Goal: Complete application form

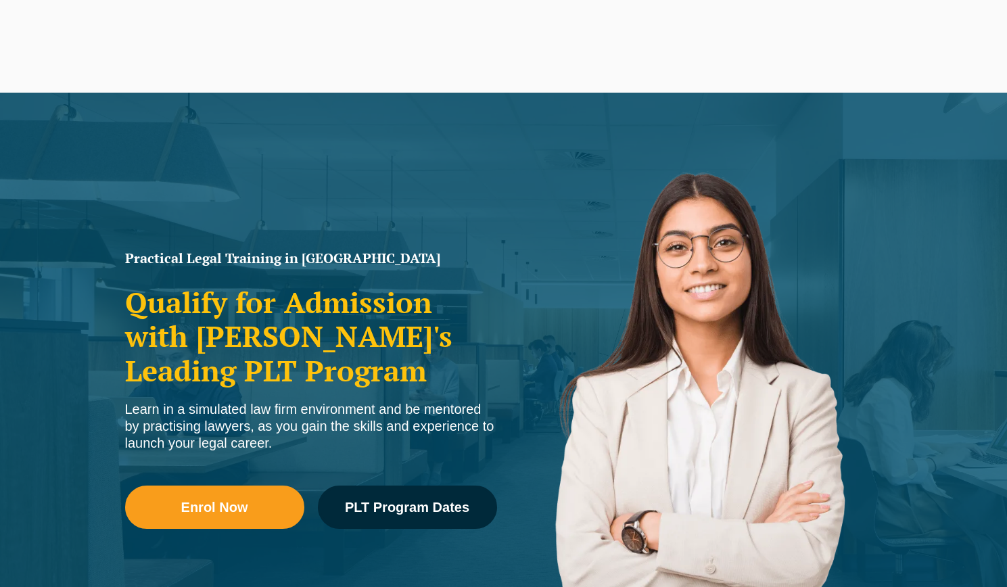
scroll to position [122, 0]
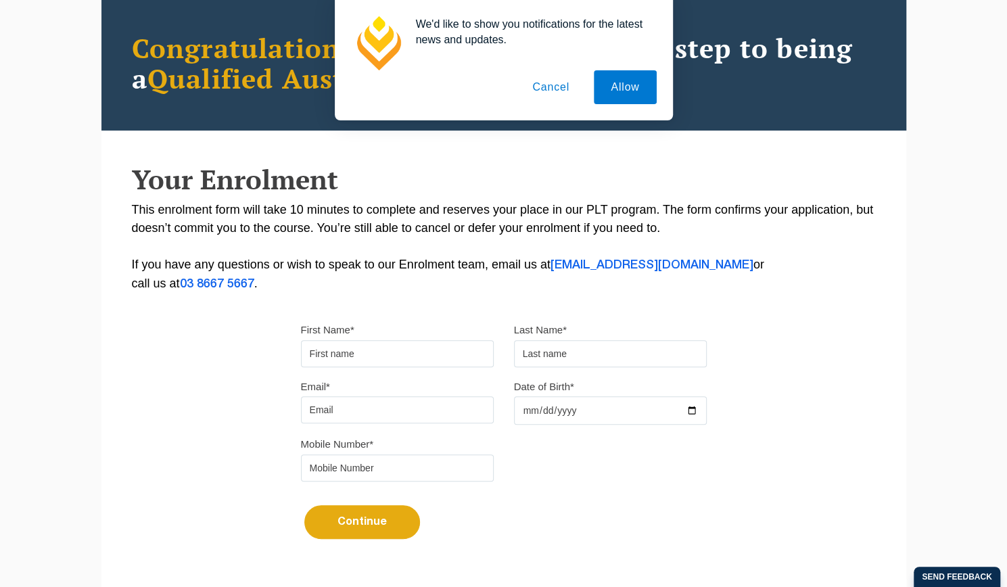
click at [377, 347] on input "First Name*" at bounding box center [397, 353] width 193 height 27
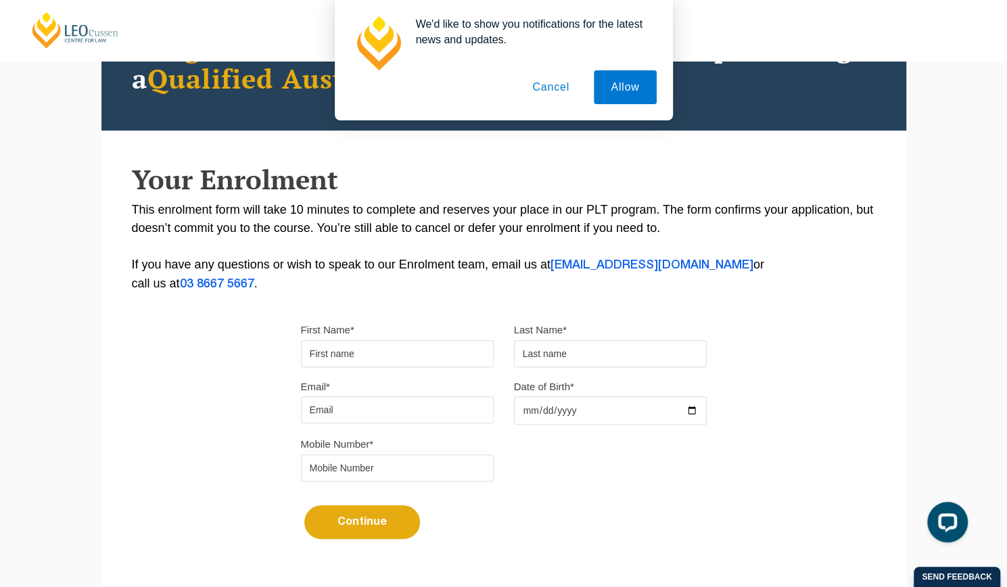
type input "Syed Mustafa"
type input "Gillani"
type input "0480408761"
click at [417, 411] on input "Email*" at bounding box center [397, 409] width 193 height 27
type input "syedmustafa404@gmail.com"
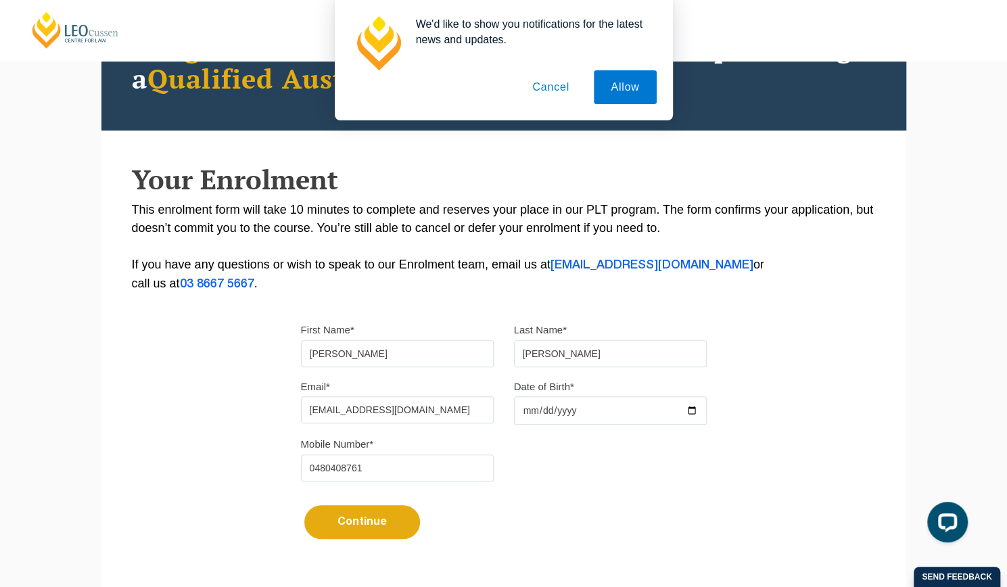
click at [557, 413] on input "Date of Birth*" at bounding box center [610, 410] width 193 height 28
click at [693, 412] on input "Date of Birth*" at bounding box center [610, 410] width 193 height 28
type input "1998-10-15"
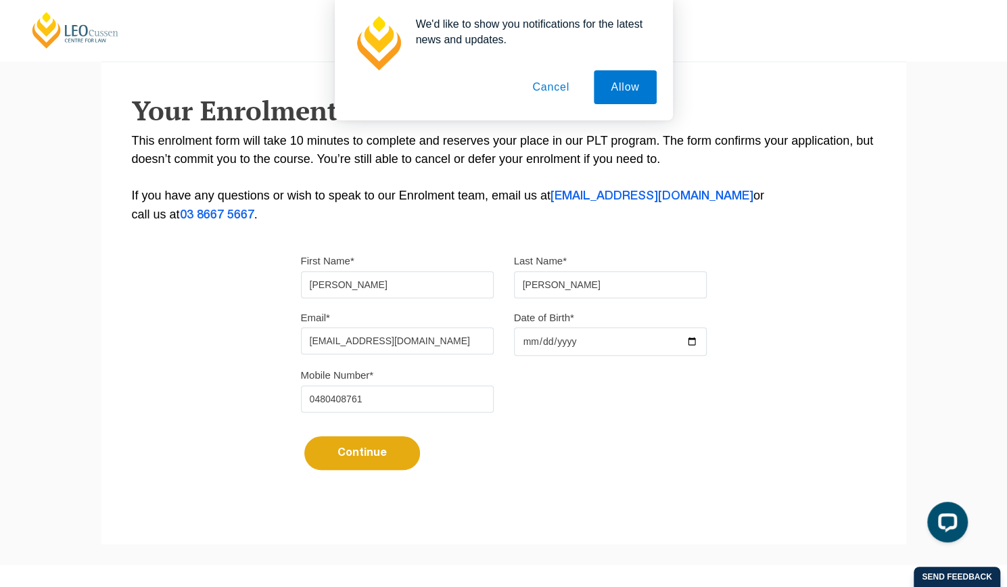
scroll to position [213, 0]
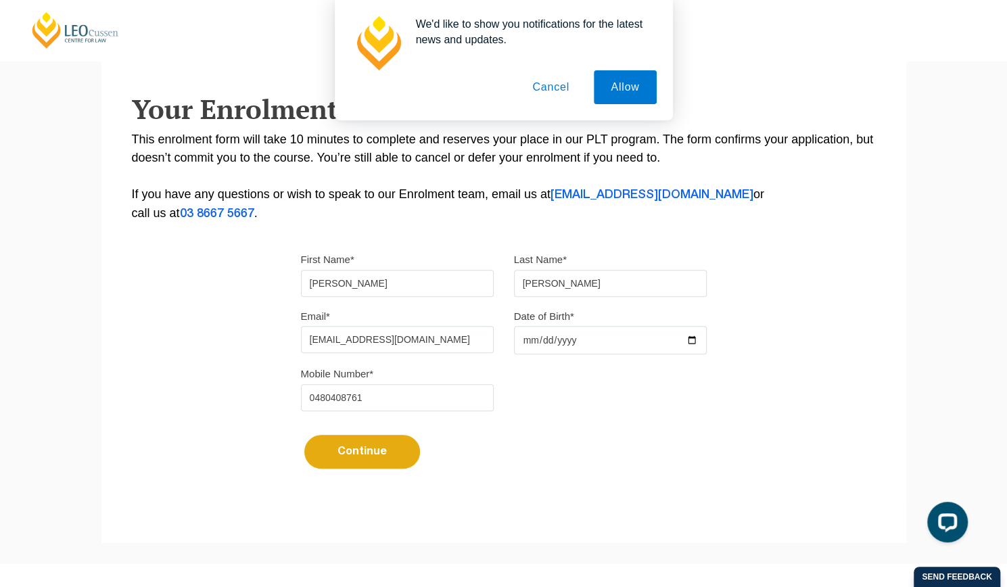
click at [363, 451] on button "Continue" at bounding box center [362, 452] width 116 height 34
select select
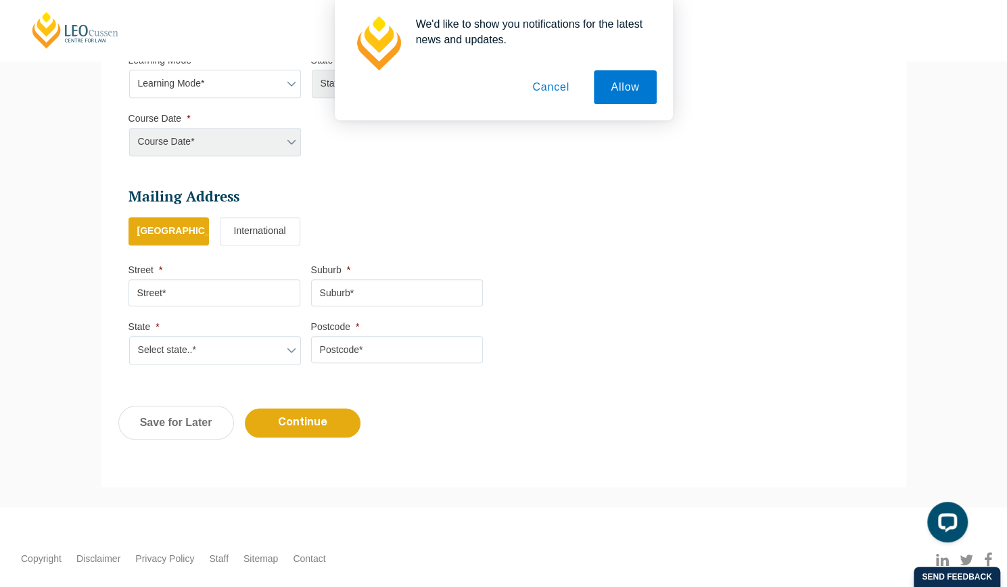
scroll to position [656, 0]
click at [197, 298] on input "Street *" at bounding box center [215, 294] width 172 height 27
type input "403 boardwalk boulevard point cook VIC 3030 Melbourne"
type input "Melbourne"
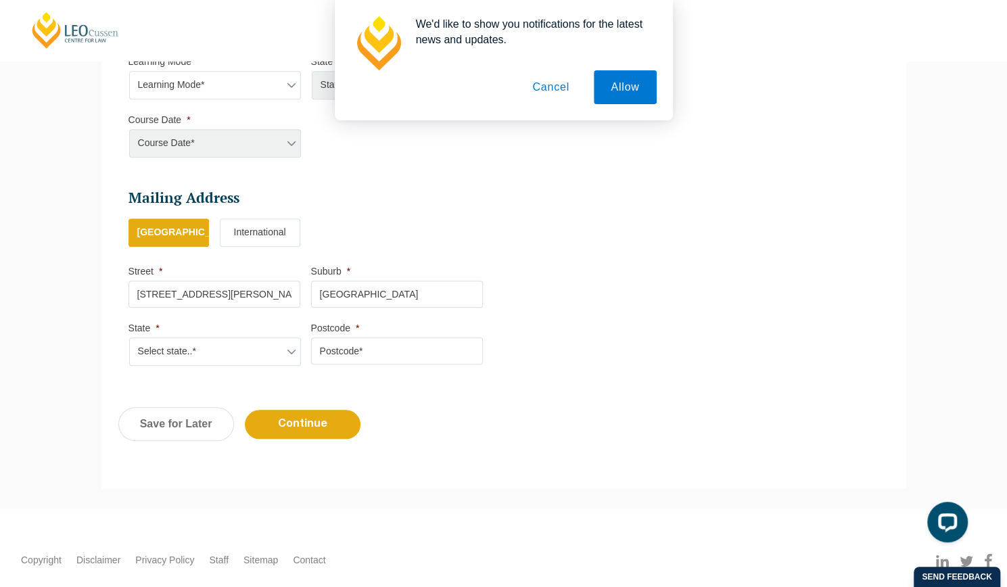
select select "VIC"
type input "3030"
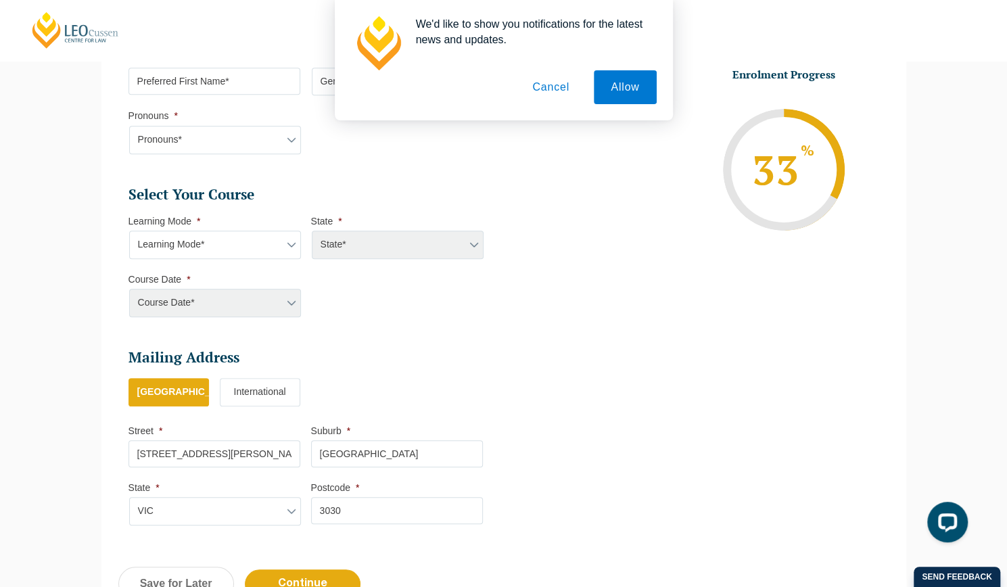
scroll to position [494, 0]
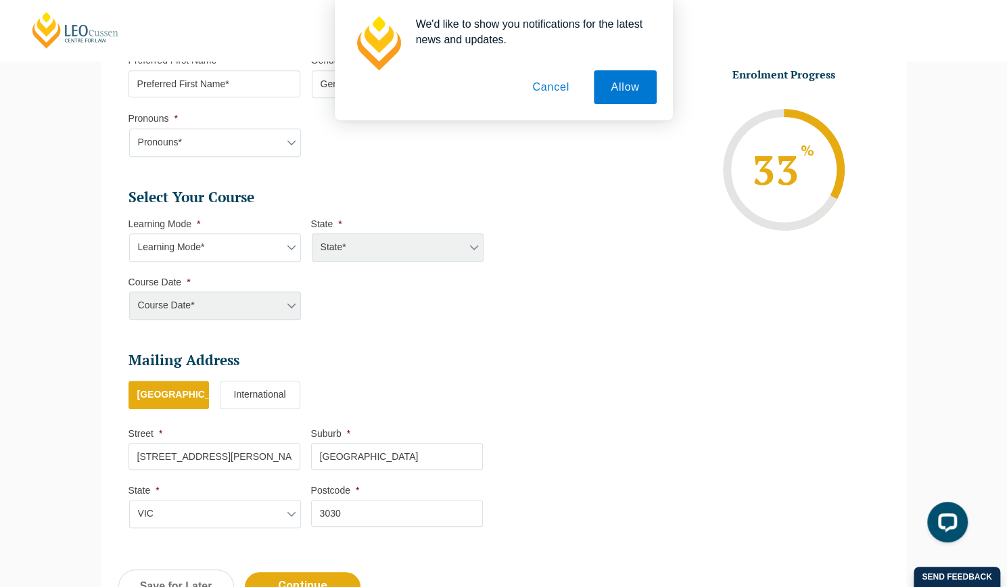
click at [239, 240] on select "Learning Mode* Online Full Time Learning Online Part Time Learning Blended Full…" at bounding box center [215, 247] width 172 height 28
select select "Onsite Full Time Learning"
click at [129, 233] on select "Learning Mode* Online Full Time Learning Online Part Time Learning Blended Full…" at bounding box center [215, 247] width 172 height 28
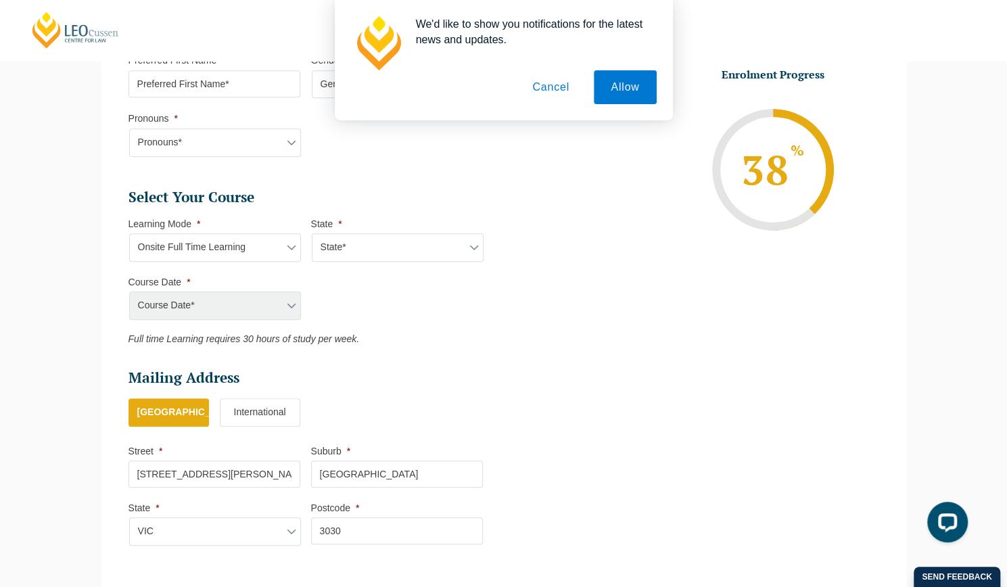
click at [238, 297] on div "Course Date* Maddocks 2024 December 2023 (04-12-2023 to 17-05-2024) May 2023 (2…" at bounding box center [215, 306] width 172 height 28
click at [288, 305] on div "Course Date* Maddocks 2024 December 2023 (04-12-2023 to 17-05-2024) May 2023 (2…" at bounding box center [215, 306] width 172 height 28
click at [348, 251] on select "State* VIC" at bounding box center [398, 247] width 172 height 28
select select "VIC"
click at [312, 233] on select "State* VIC" at bounding box center [398, 247] width 172 height 28
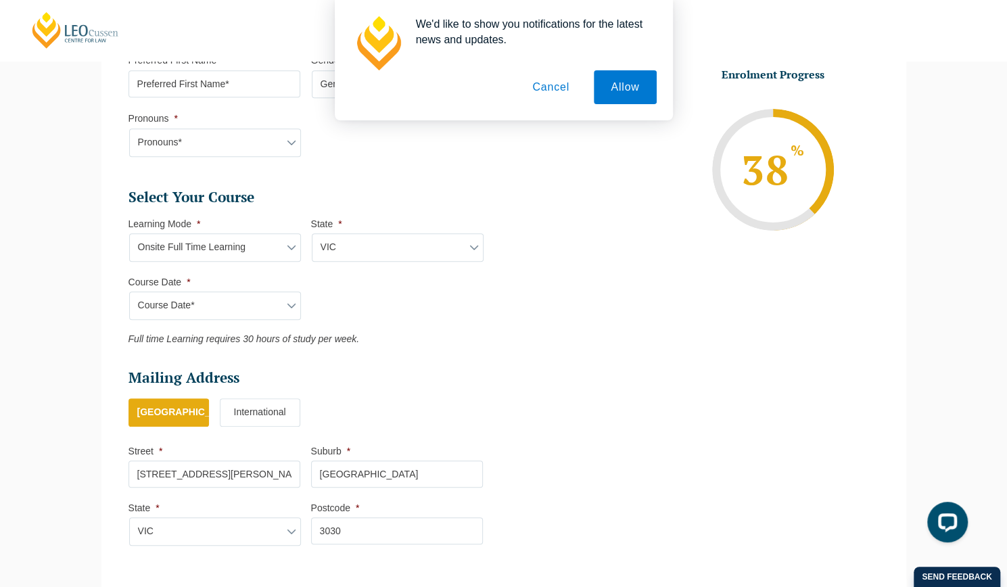
click at [285, 303] on select "Course Date* January 2026 (27-Jan-2026 to 12-Jun-2026) August 2026 (03-Aug-2026…" at bounding box center [215, 306] width 172 height 28
select select "January 2026 (27-Jan-2026 to 12-Jun-2026)"
click at [129, 292] on select "Course Date* January 2026 (27-Jan-2026 to 12-Jun-2026) August 2026 (03-Aug-2026…" at bounding box center [215, 306] width 172 height 28
type input "Intake 01 January 2026 FT"
type input "Practical Legal Training (VIC)"
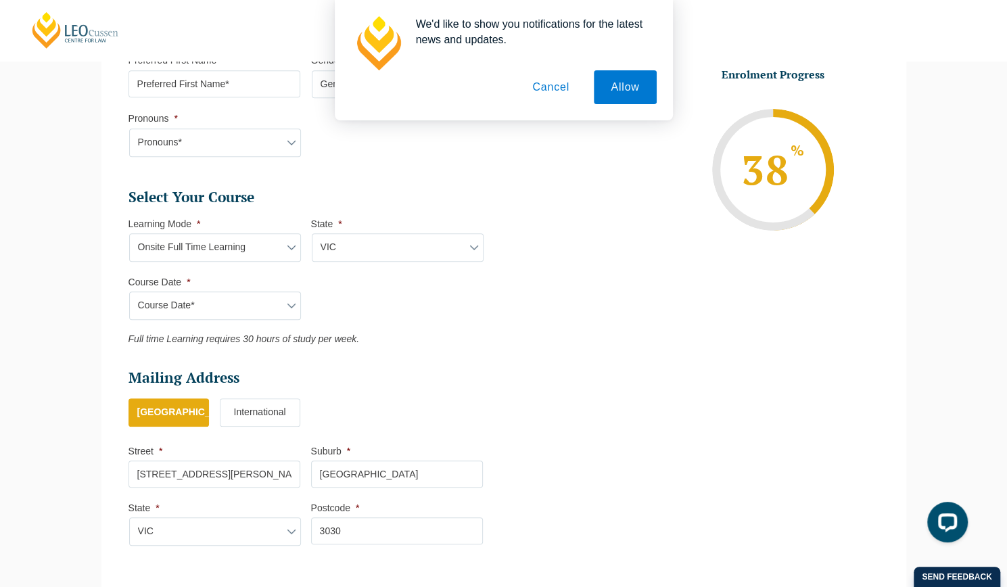
select select "VIC PLT (JAN) 2026 Full Time Onsite"
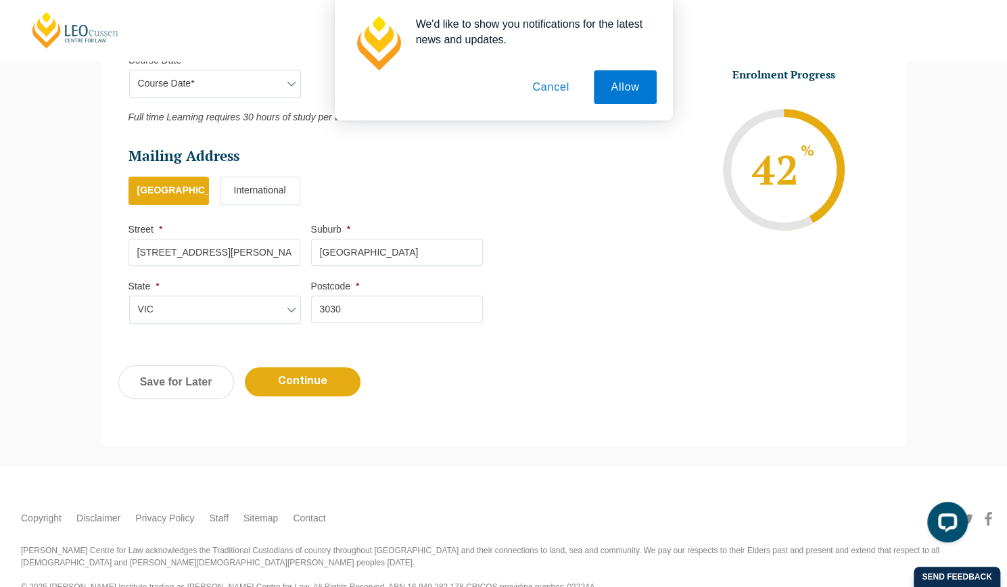
scroll to position [716, 0]
click at [338, 371] on input "Continue" at bounding box center [303, 381] width 116 height 29
select select "Onsite Full Time Learning"
select select "VIC"
select select
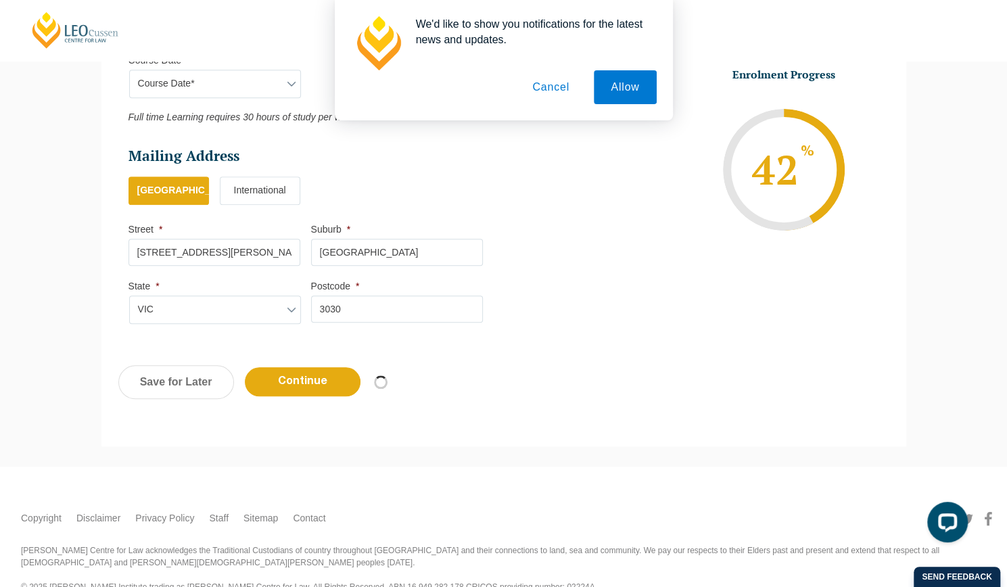
select select "January 2026 (27-Jan-2026 to 12-Jun-2026)"
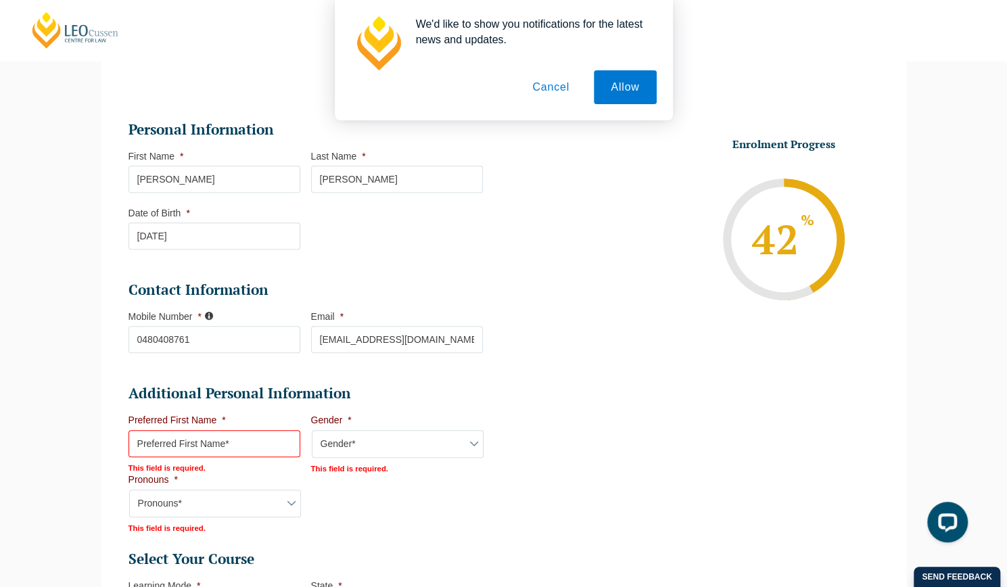
scroll to position [197, 0]
click at [237, 442] on input "Preferred First Name *" at bounding box center [215, 442] width 172 height 27
type input "Mustafa"
click at [349, 444] on select "Gender* Male Female Nonbinary Intersex Prefer not to disclose Other" at bounding box center [398, 443] width 172 height 28
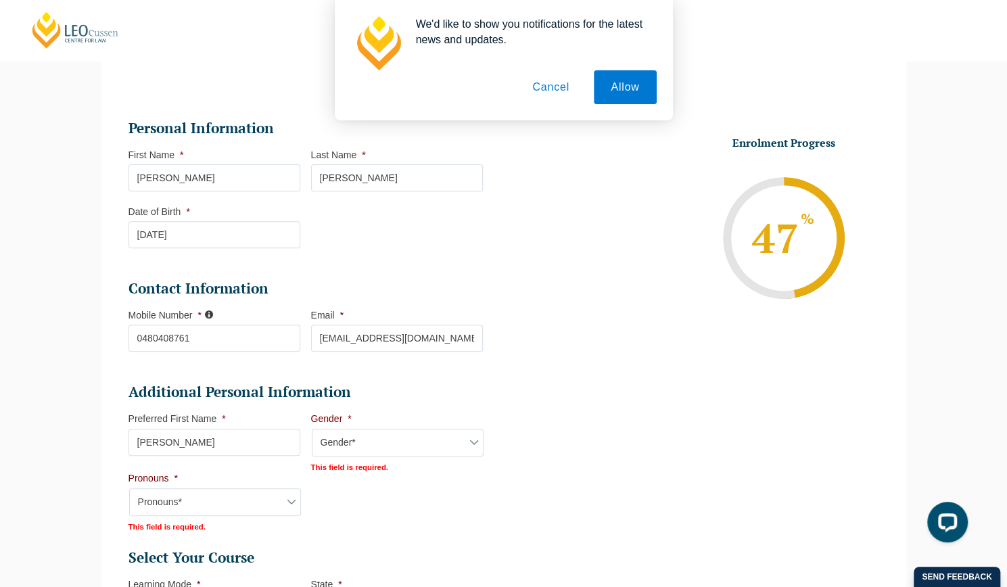
select select "Male"
click at [312, 429] on select "Gender* Male Female Nonbinary Intersex Prefer not to disclose Other" at bounding box center [398, 443] width 172 height 28
click at [260, 502] on select "Pronouns* She/Her/Hers He/Him/His They/Them/Theirs Other Prefer not to disclose" at bounding box center [215, 501] width 172 height 28
select select "He/Him/His"
click at [129, 487] on select "Pronouns* She/Her/Hers He/Him/His They/Them/Theirs Other Prefer not to disclose" at bounding box center [215, 501] width 172 height 28
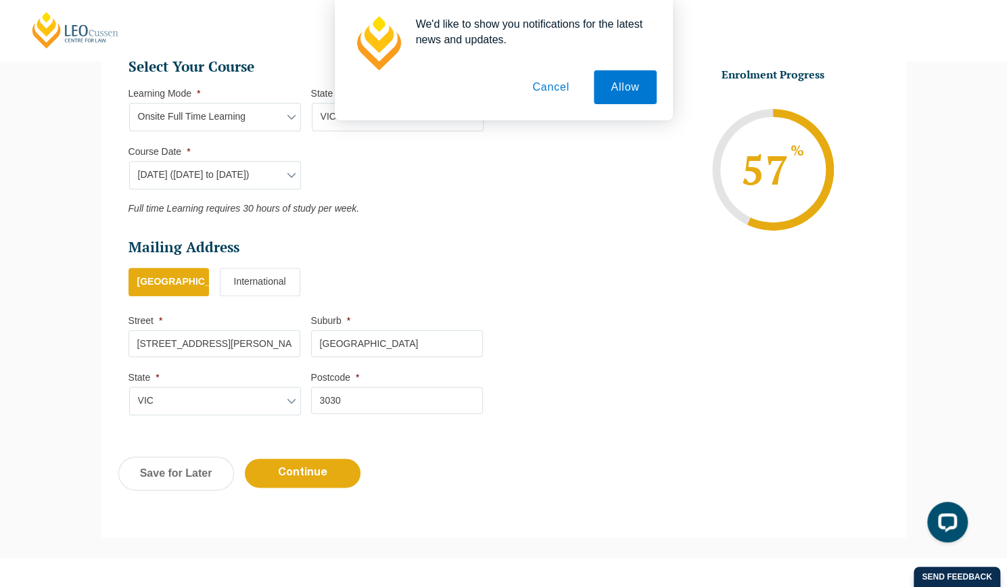
scroll to position [687, 0]
click at [319, 475] on input "Continue" at bounding box center [303, 472] width 116 height 29
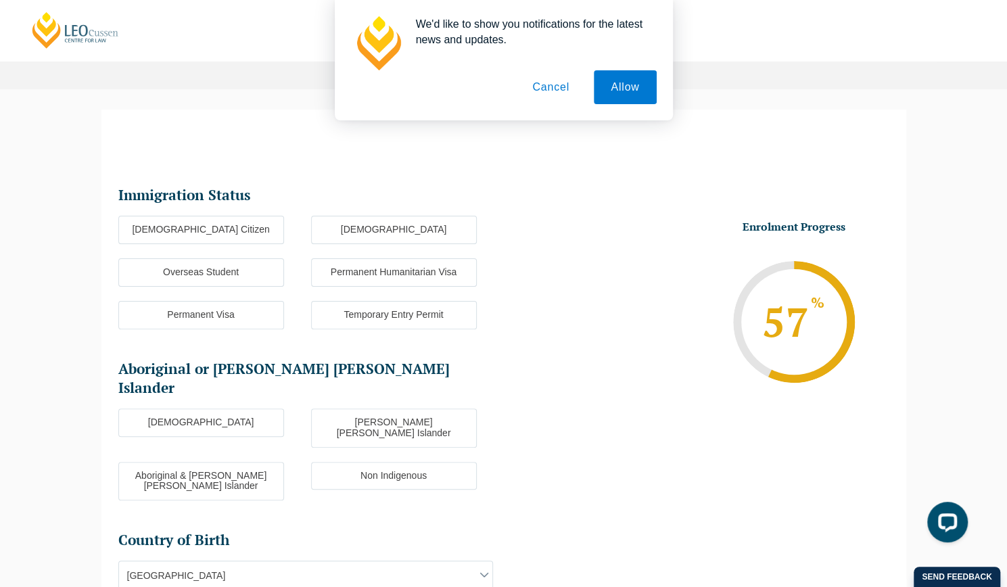
scroll to position [72, 0]
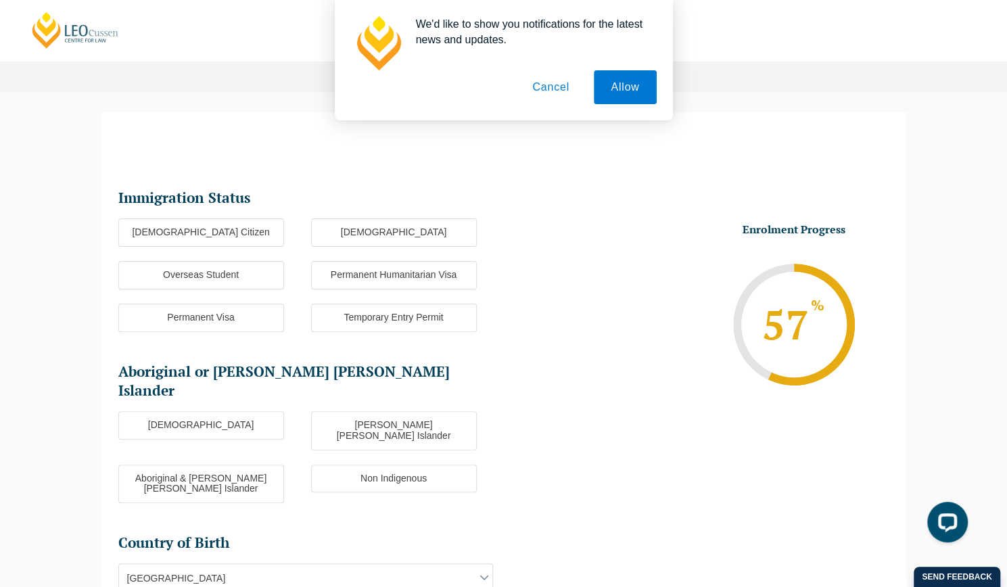
click at [203, 277] on label "Overseas Student" at bounding box center [201, 275] width 166 height 28
click at [0, 0] on input "Overseas Student" at bounding box center [0, 0] width 0 height 0
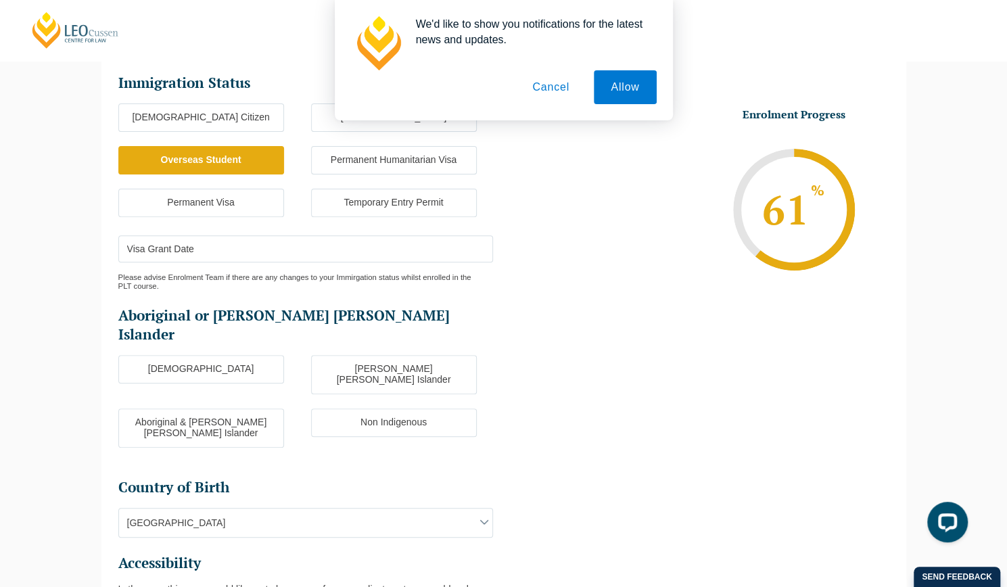
scroll to position [188, 0]
click at [436, 408] on label "Non Indigenous" at bounding box center [394, 422] width 166 height 28
click at [0, 0] on input "Non Indigenous" at bounding box center [0, 0] width 0 height 0
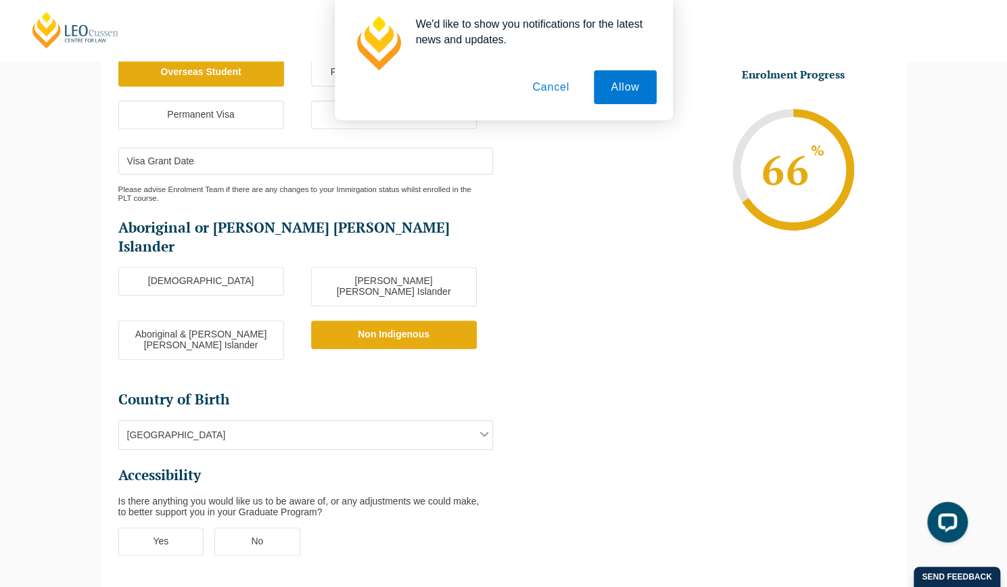
scroll to position [344, 0]
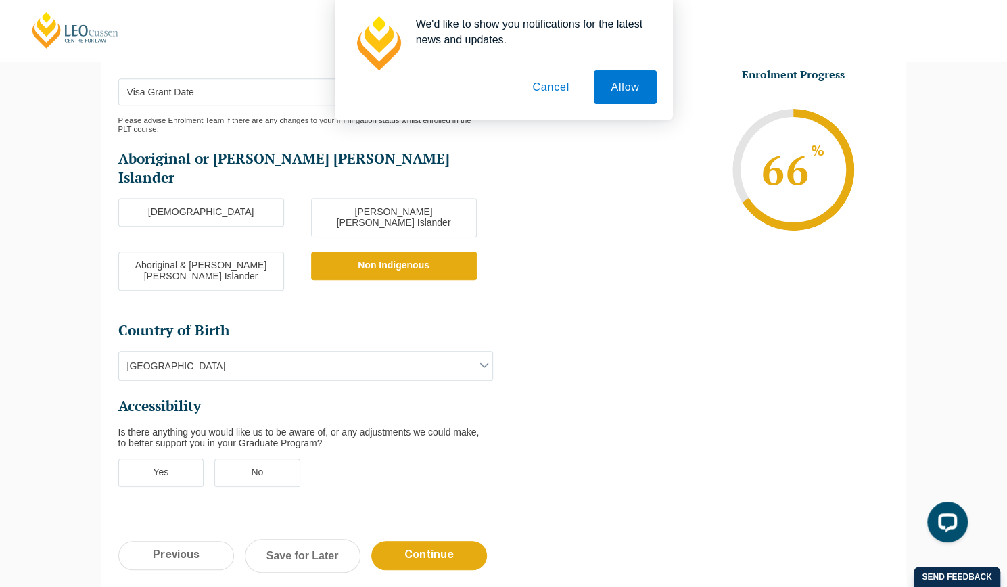
click at [444, 339] on ul "Immigration Status Immigration Status * Australian Citizen New Zealand Citizen …" at bounding box center [311, 209] width 386 height 584
click at [440, 352] on span "Australia" at bounding box center [305, 366] width 373 height 28
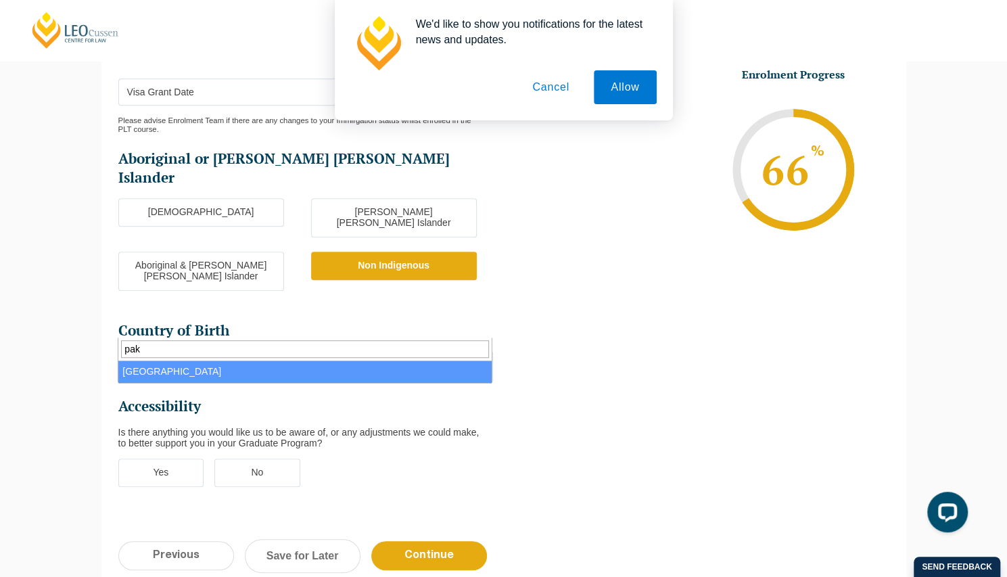
type input "pak"
select select "Pakistan 7106"
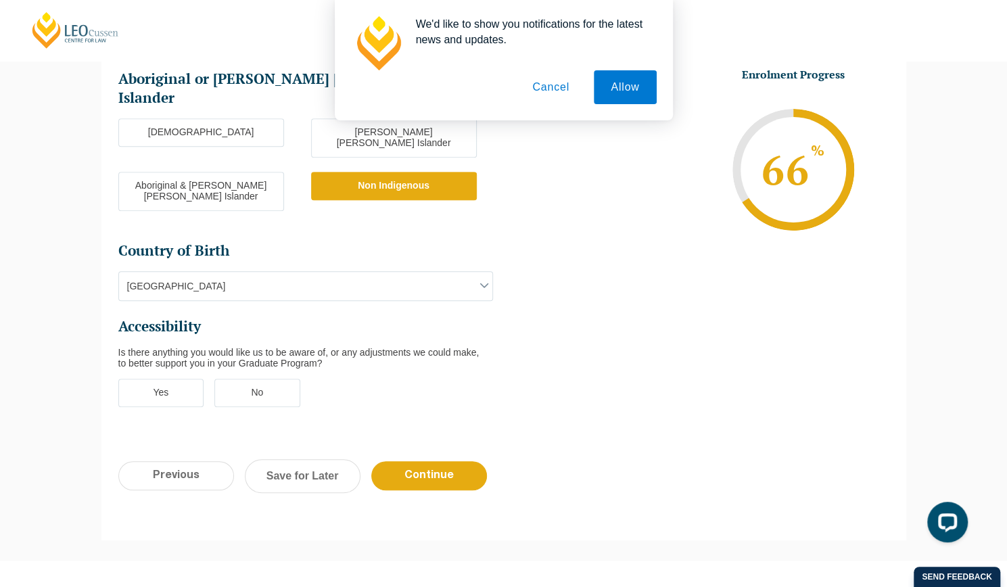
scroll to position [428, 0]
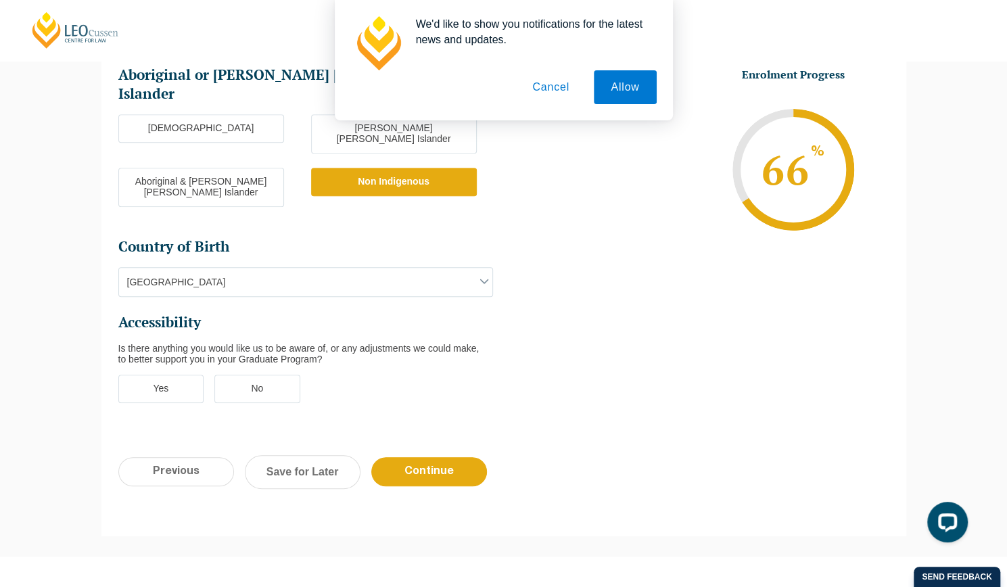
click at [265, 375] on label "No" at bounding box center [257, 389] width 86 height 28
click at [0, 0] on input "No" at bounding box center [0, 0] width 0 height 0
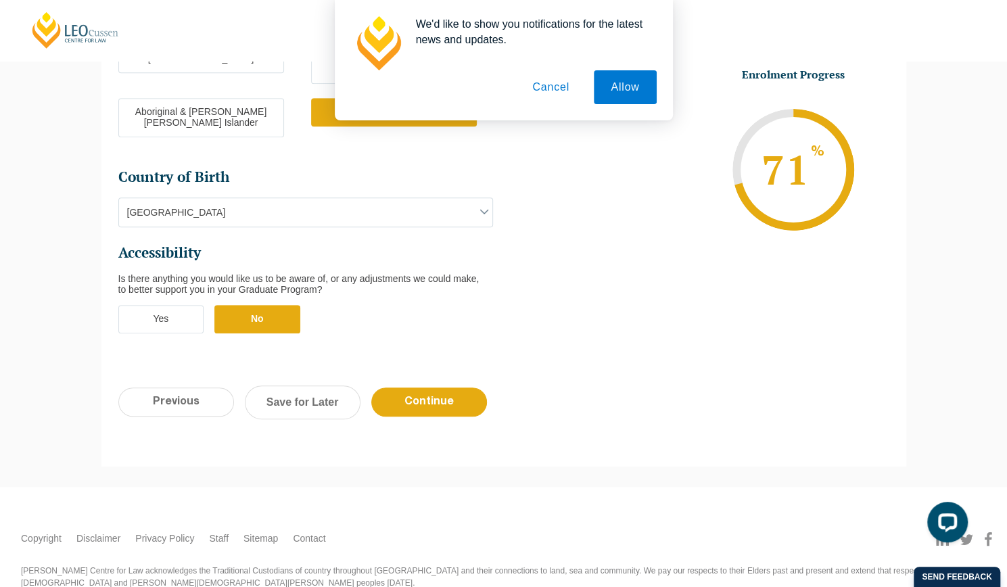
scroll to position [500, 0]
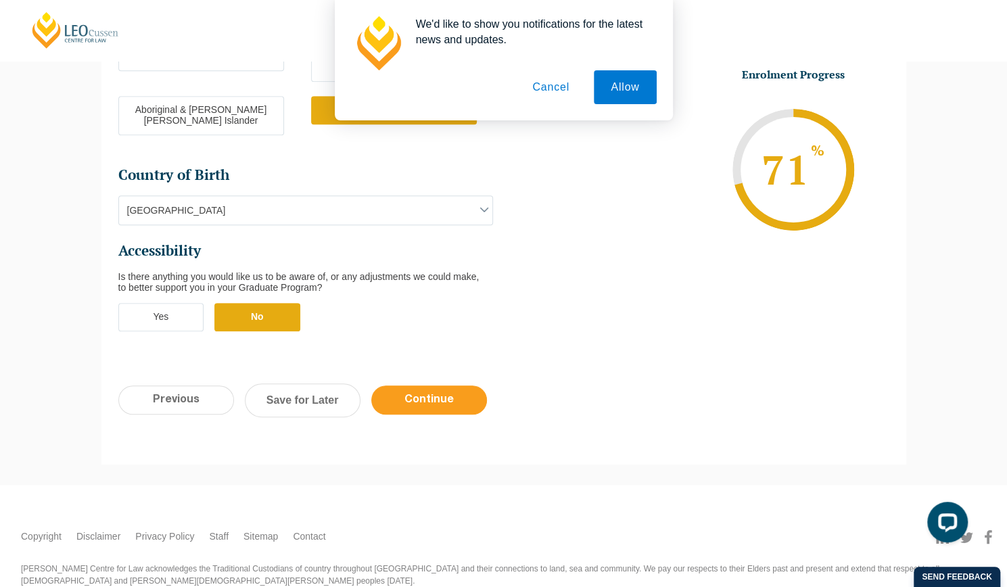
click at [432, 386] on input "Continue" at bounding box center [429, 400] width 116 height 29
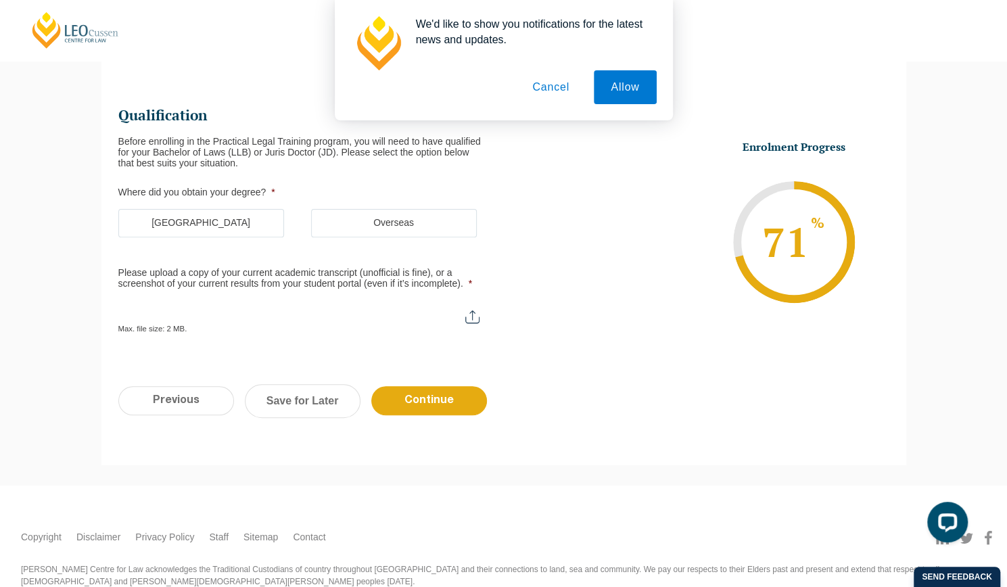
scroll to position [117, 0]
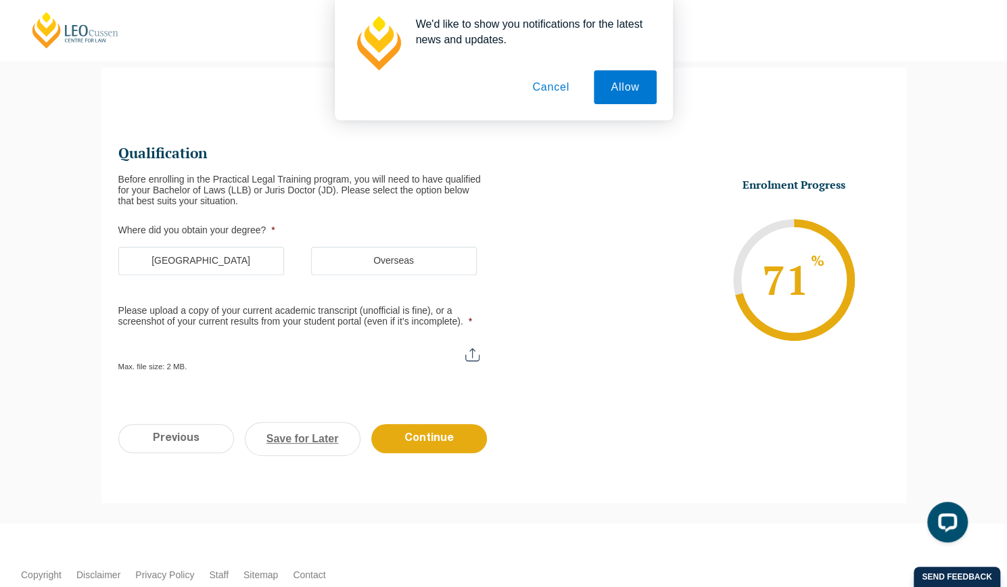
click at [304, 434] on link "Save for Later" at bounding box center [303, 439] width 116 height 34
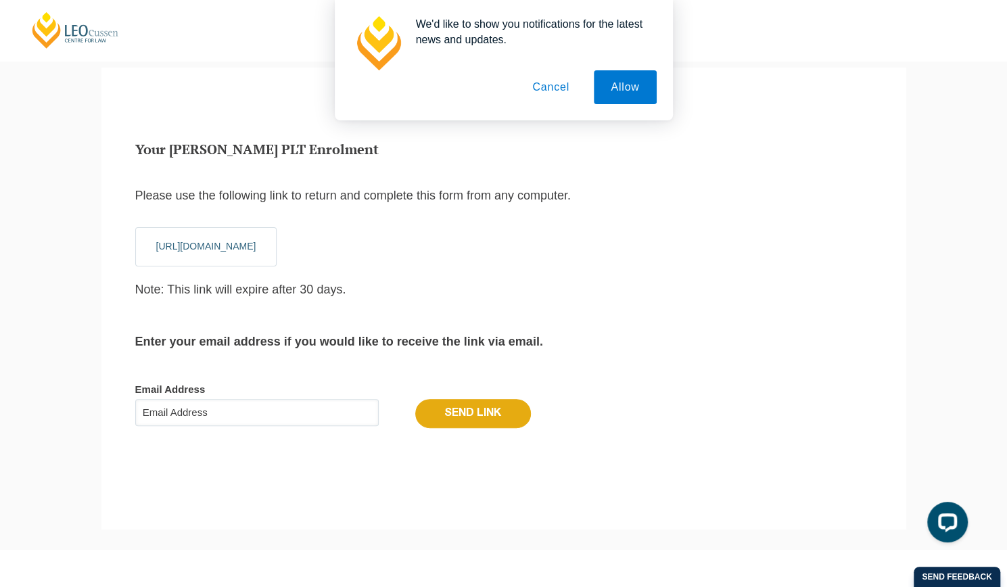
scroll to position [15, 5]
click at [236, 415] on input "Email Address" at bounding box center [256, 412] width 243 height 27
type input "syedmustafa404@gmail.com"
click at [463, 404] on input "Send Link" at bounding box center [473, 413] width 116 height 28
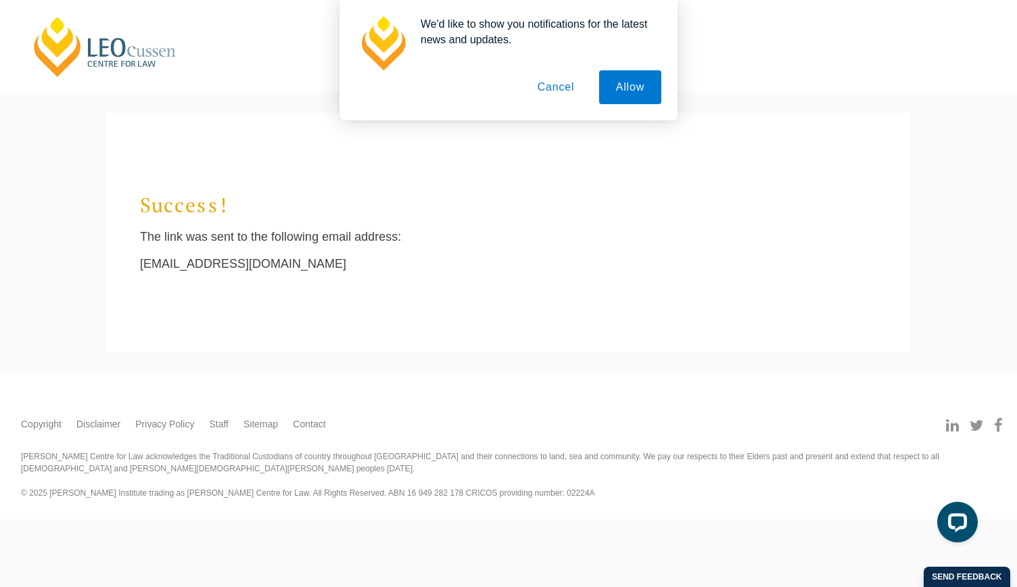
scroll to position [12, 5]
